Goal: Transaction & Acquisition: Purchase product/service

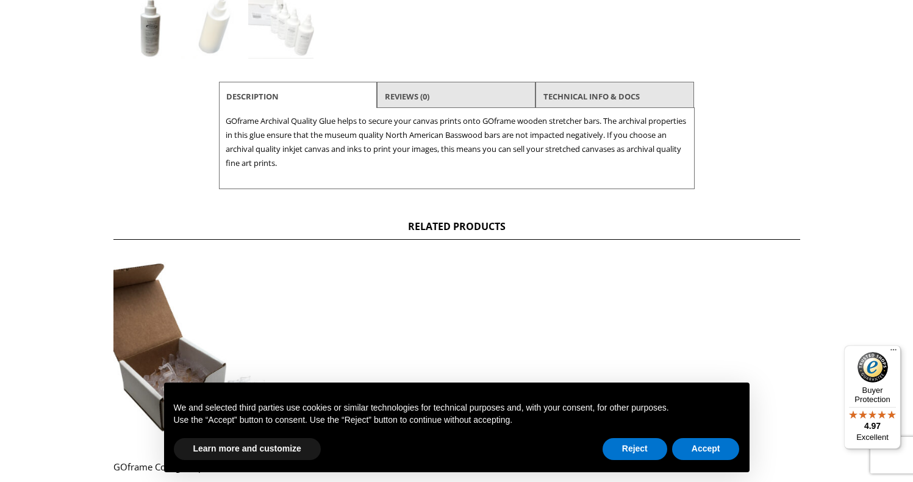
scroll to position [439, 0]
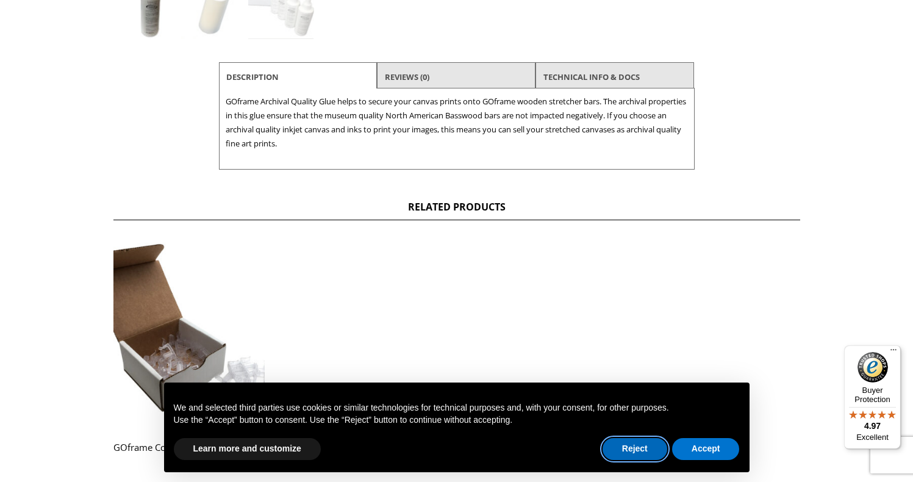
click at [629, 448] on button "Reject" at bounding box center [634, 449] width 65 height 22
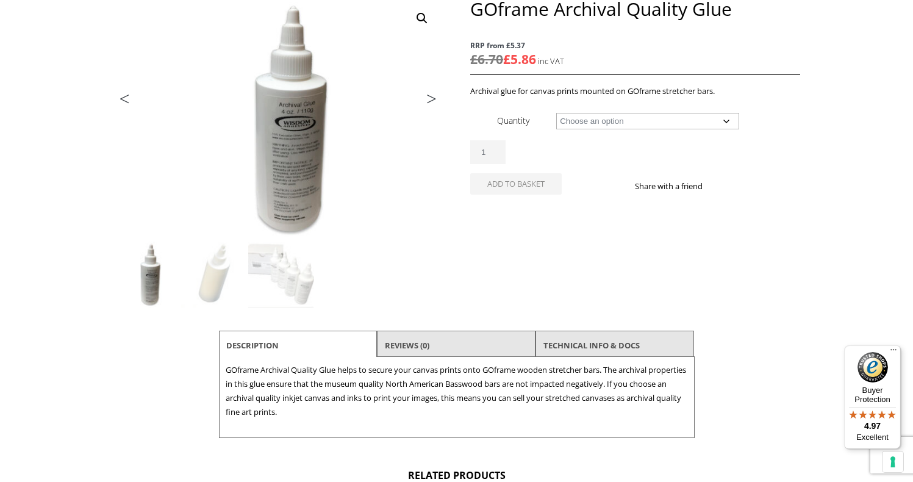
scroll to position [159, 0]
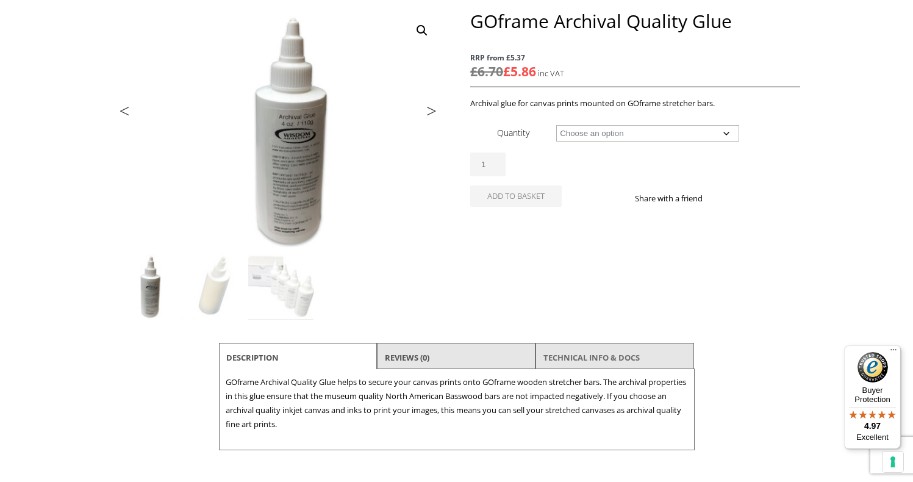
click at [576, 357] on link "TECHNICAL INFO & DOCS" at bounding box center [591, 357] width 96 height 22
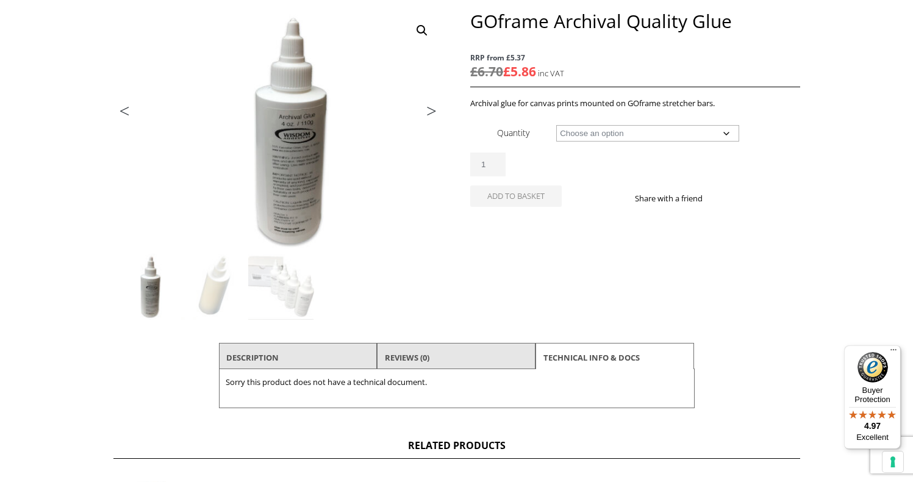
click at [438, 354] on li "Reviews (0)" at bounding box center [456, 357] width 159 height 29
click at [348, 343] on li "Description" at bounding box center [298, 357] width 159 height 29
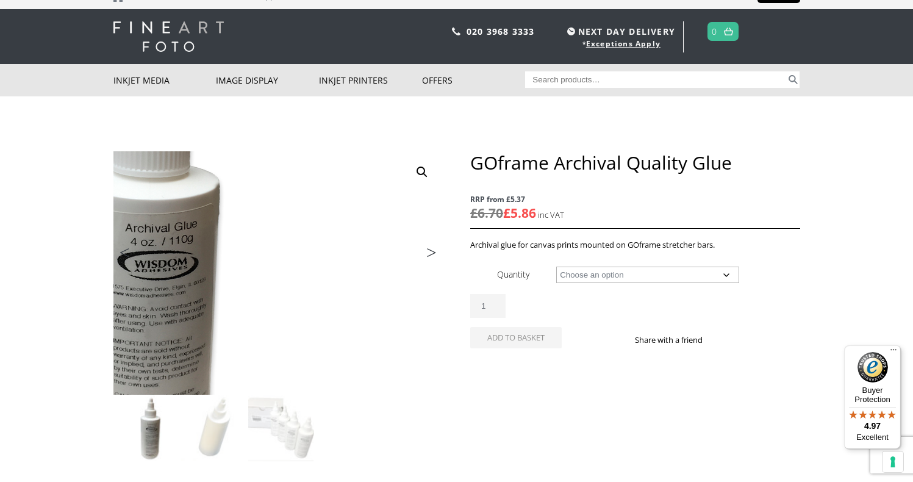
scroll to position [29, 0]
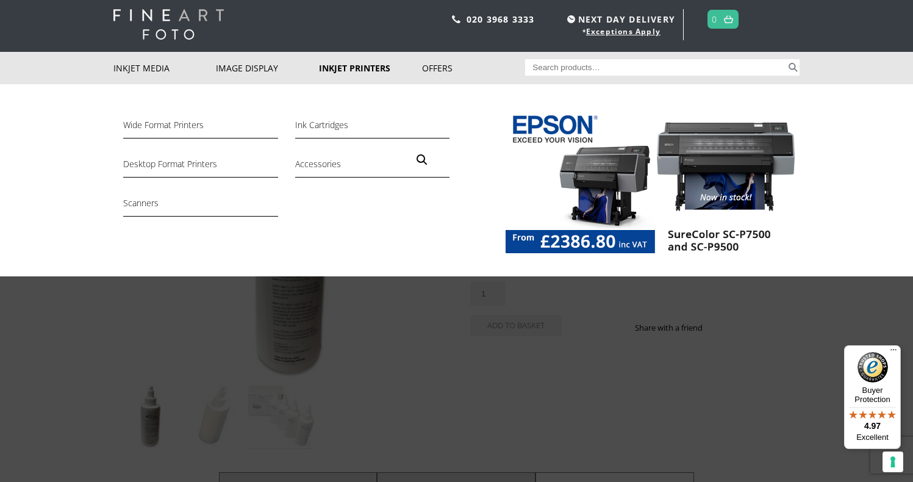
click at [353, 63] on link "Inkjet Printers" at bounding box center [370, 68] width 103 height 32
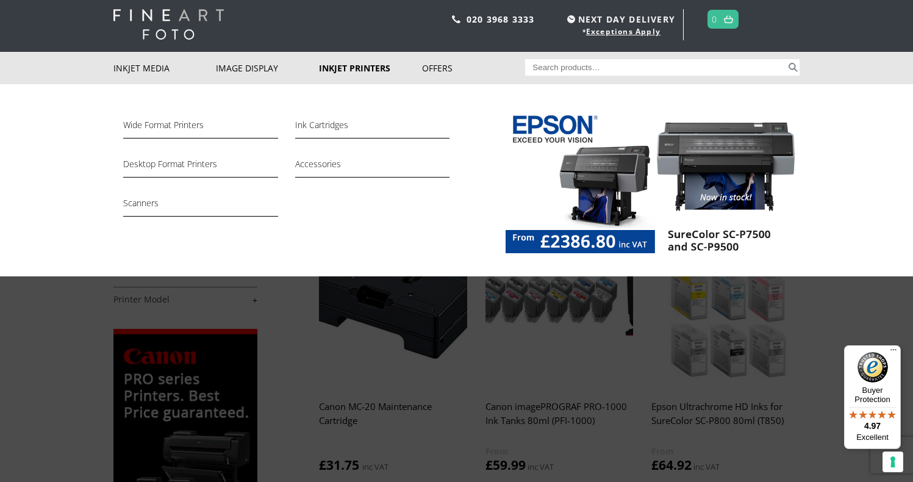
scroll to position [37, 0]
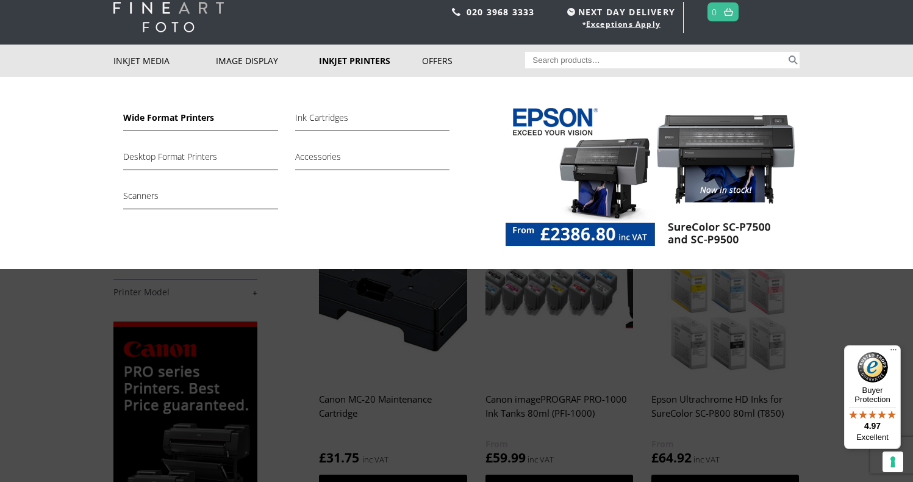
click at [190, 117] on link "Wide Format Printers" at bounding box center [200, 120] width 154 height 21
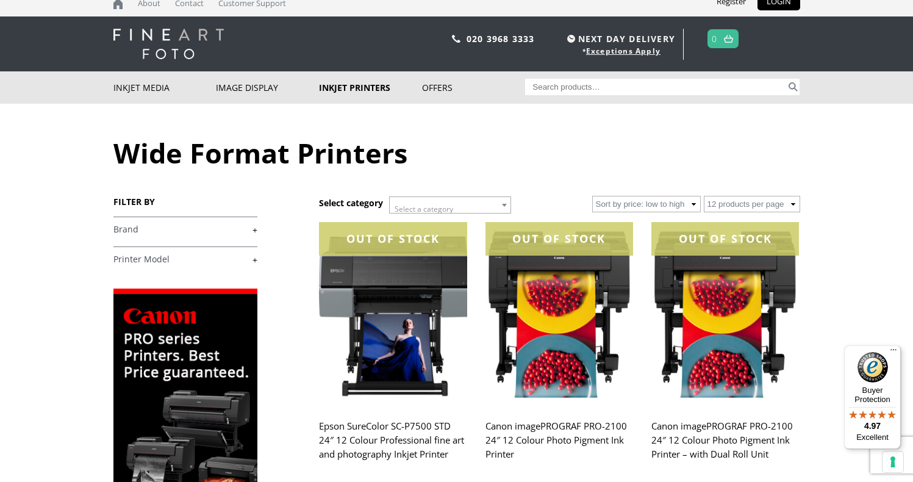
scroll to position [17, 0]
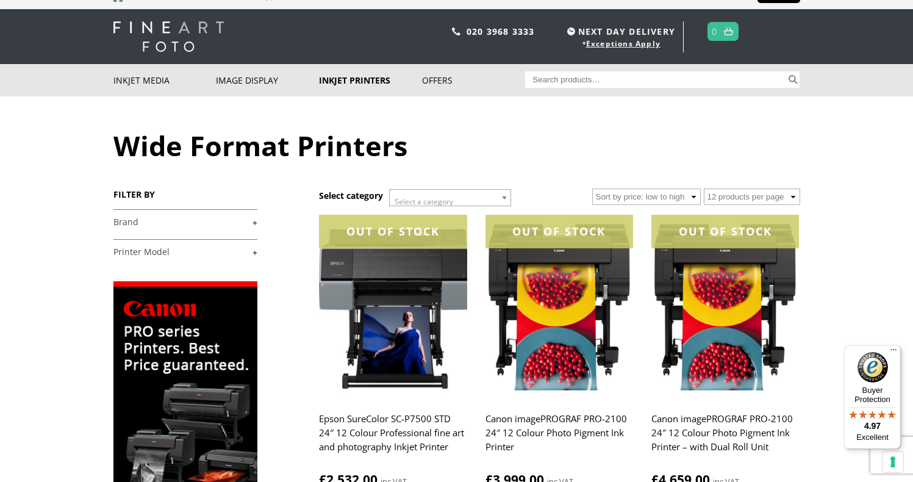
click at [566, 83] on input "Search for:" at bounding box center [655, 79] width 261 height 16
type input "glue"
click at [793, 79] on button "Search" at bounding box center [793, 79] width 14 height 16
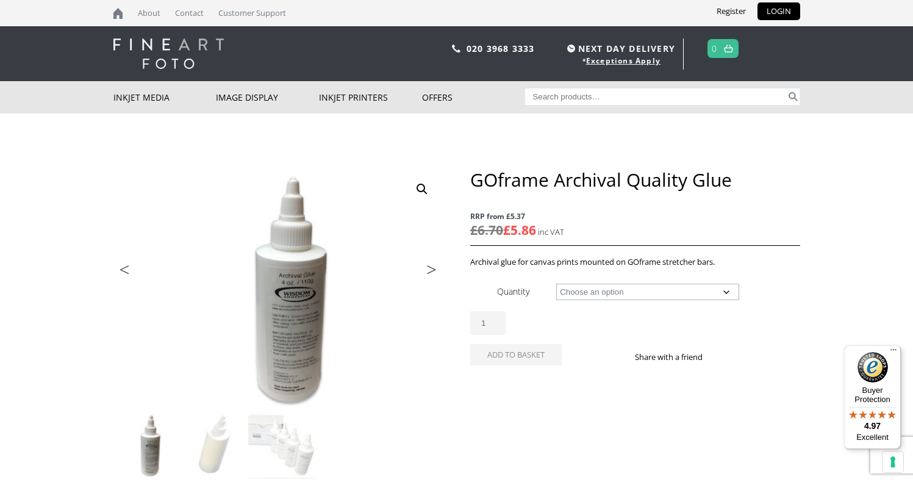
select select "4-bottles"
